Goal: Task Accomplishment & Management: Manage account settings

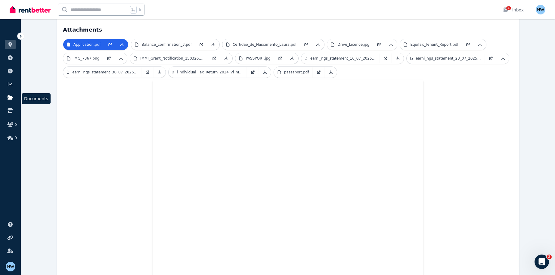
click at [10, 99] on icon at bounding box center [10, 97] width 5 height 4
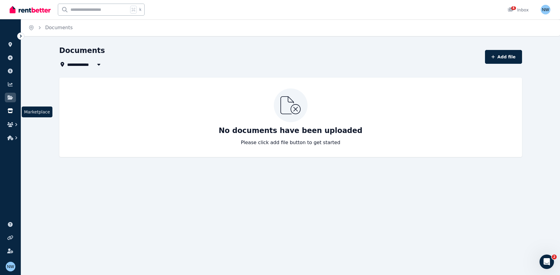
click at [10, 109] on icon at bounding box center [10, 110] width 5 height 5
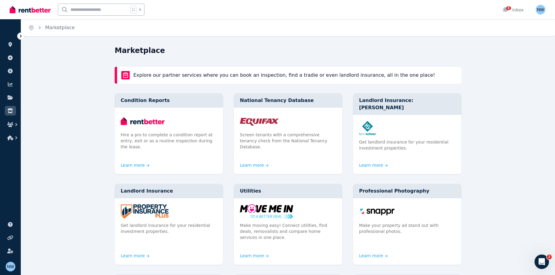
click at [20, 37] on icon at bounding box center [21, 36] width 2 height 3
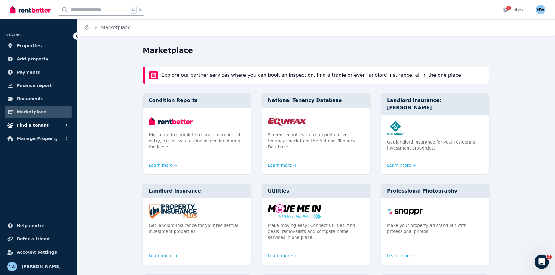
click at [37, 129] on span "Find a tenant" at bounding box center [33, 125] width 32 height 7
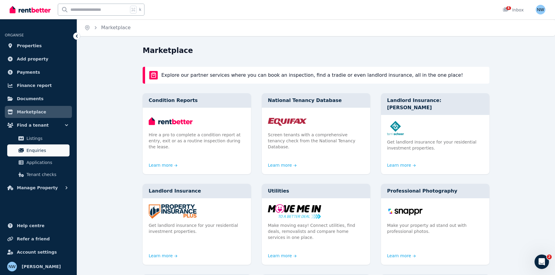
click at [35, 151] on span "Enquiries" at bounding box center [47, 150] width 41 height 7
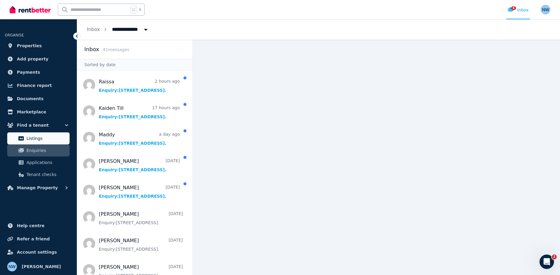
click at [36, 135] on span "Listings" at bounding box center [47, 138] width 41 height 7
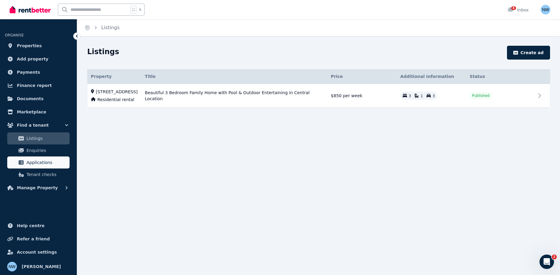
click at [35, 163] on span "Applications" at bounding box center [47, 162] width 41 height 7
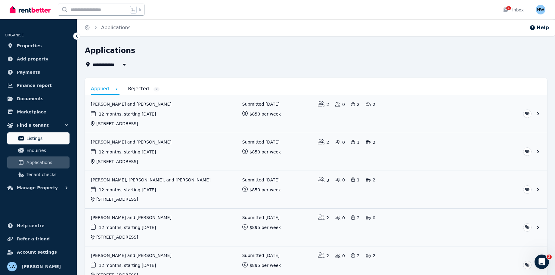
click at [28, 133] on link "Listings" at bounding box center [38, 139] width 62 height 12
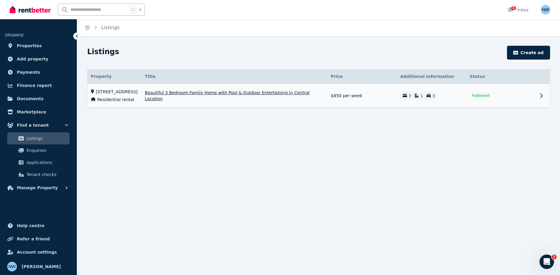
click at [184, 91] on td "Beautiful 3 Bedroom Family Home with Pool & Outdoor Entertaining in Central Loc…" at bounding box center [234, 96] width 186 height 24
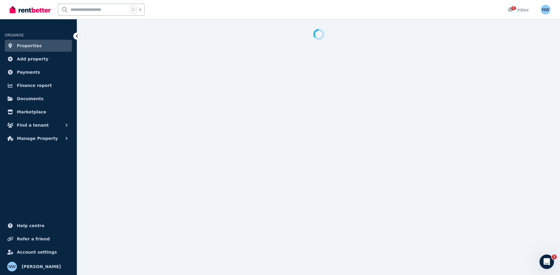
select select "**********"
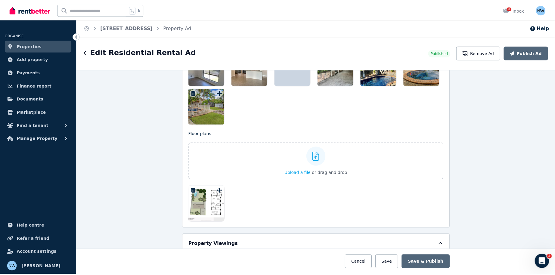
scroll to position [931, 0]
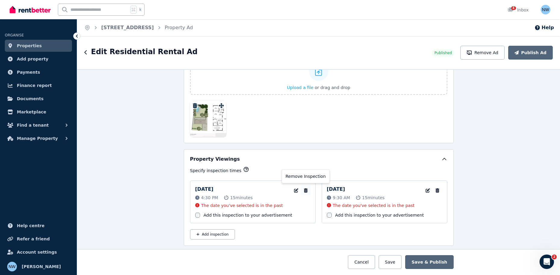
click at [303, 189] on icon "button" at bounding box center [306, 191] width 6 height 4
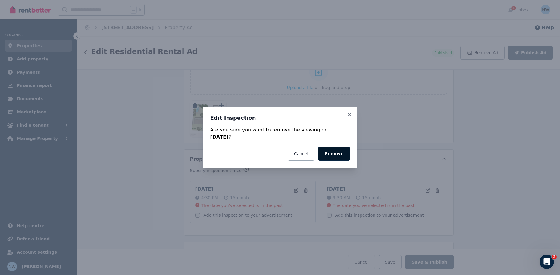
click at [339, 160] on button "Remove" at bounding box center [334, 154] width 32 height 14
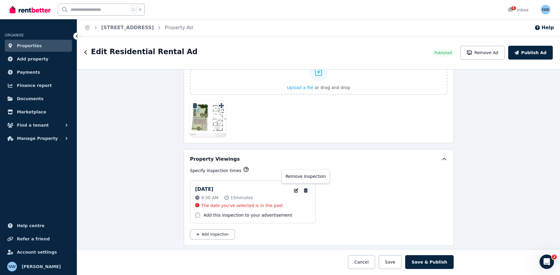
click at [305, 192] on icon "button" at bounding box center [306, 191] width 4 height 4
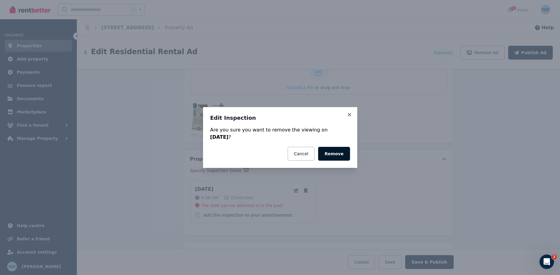
click at [346, 155] on button "Remove" at bounding box center [334, 154] width 32 height 14
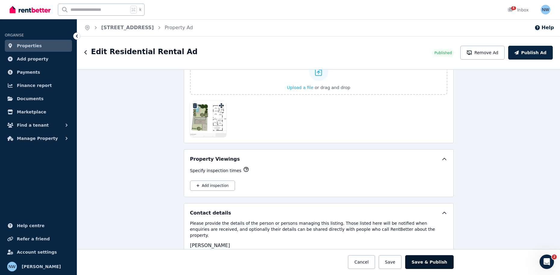
click at [425, 260] on button "Save & Publish" at bounding box center [429, 262] width 48 height 14
